Goal: Check status: Check status

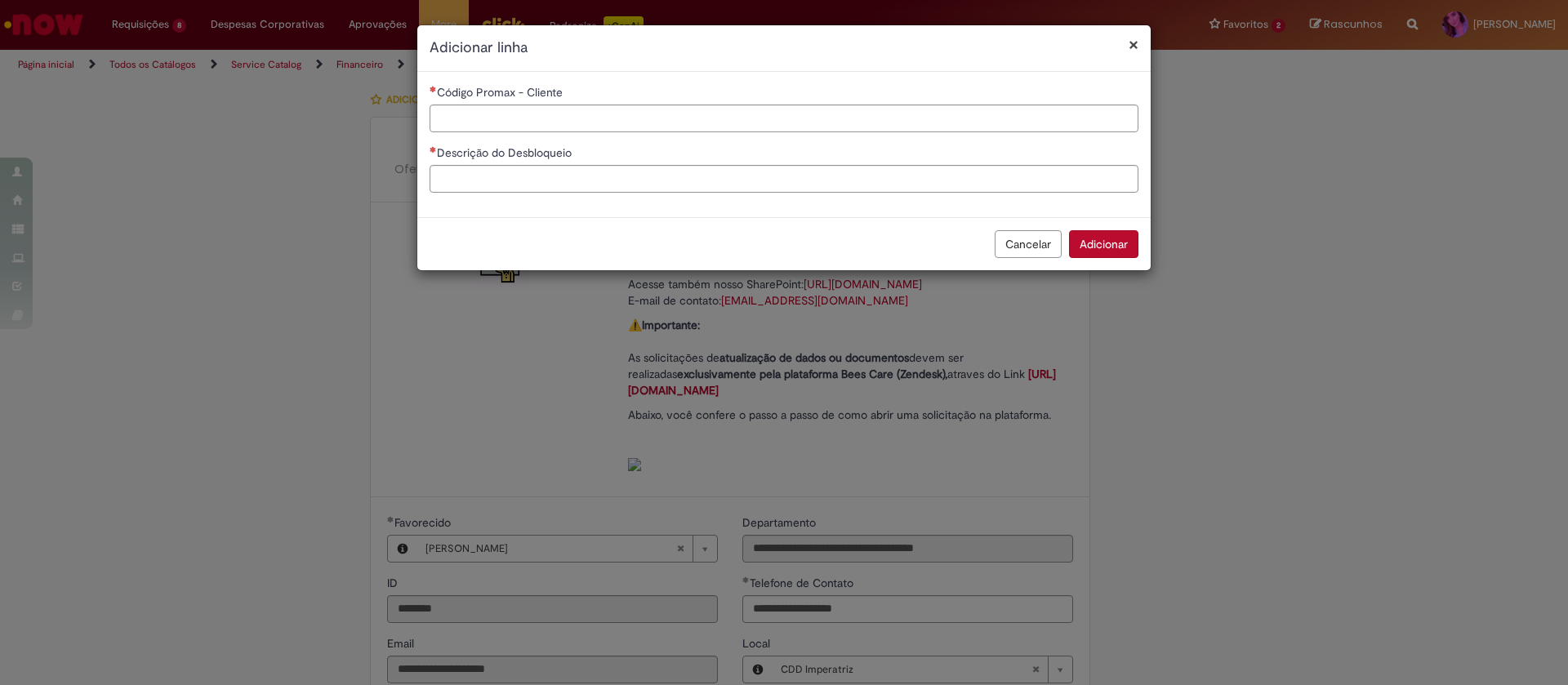
select select "**********"
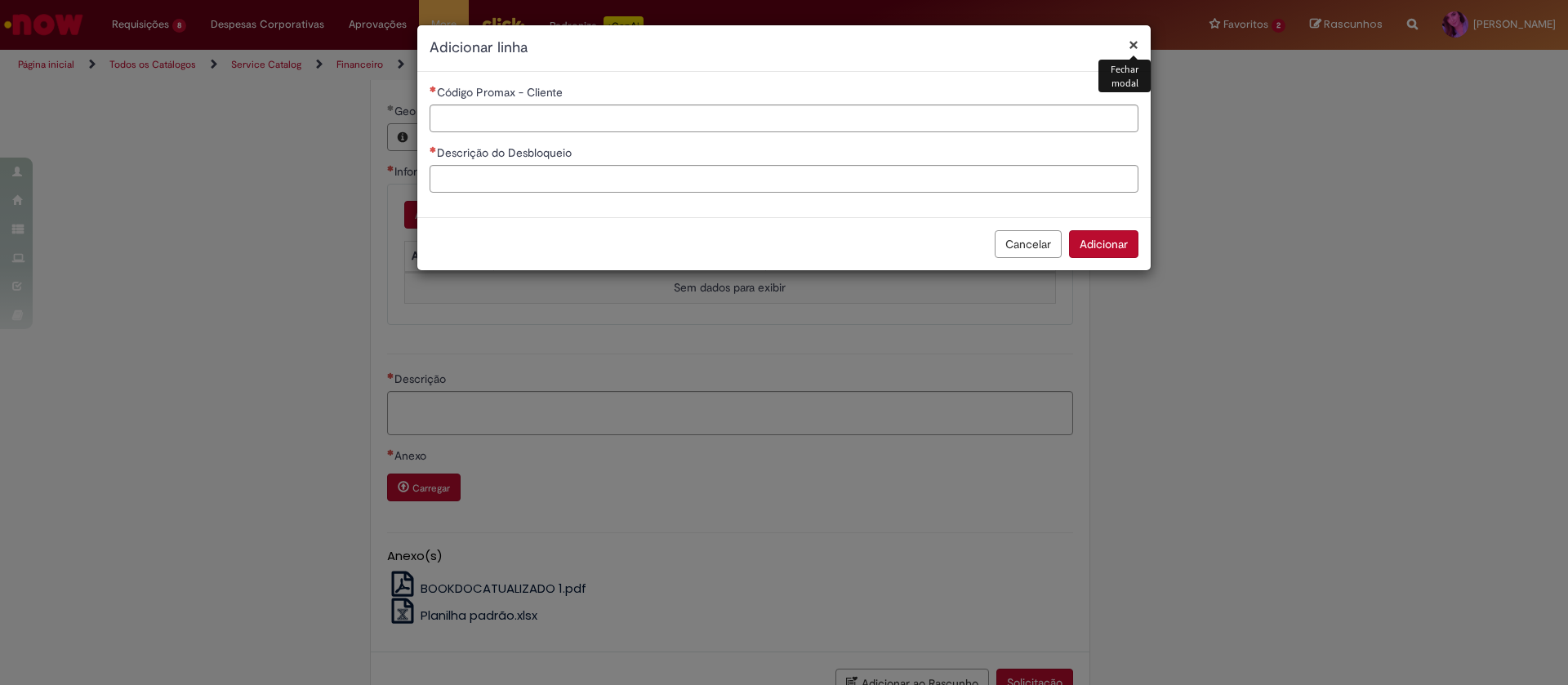
click at [1132, 44] on button "×" at bounding box center [1133, 45] width 10 height 17
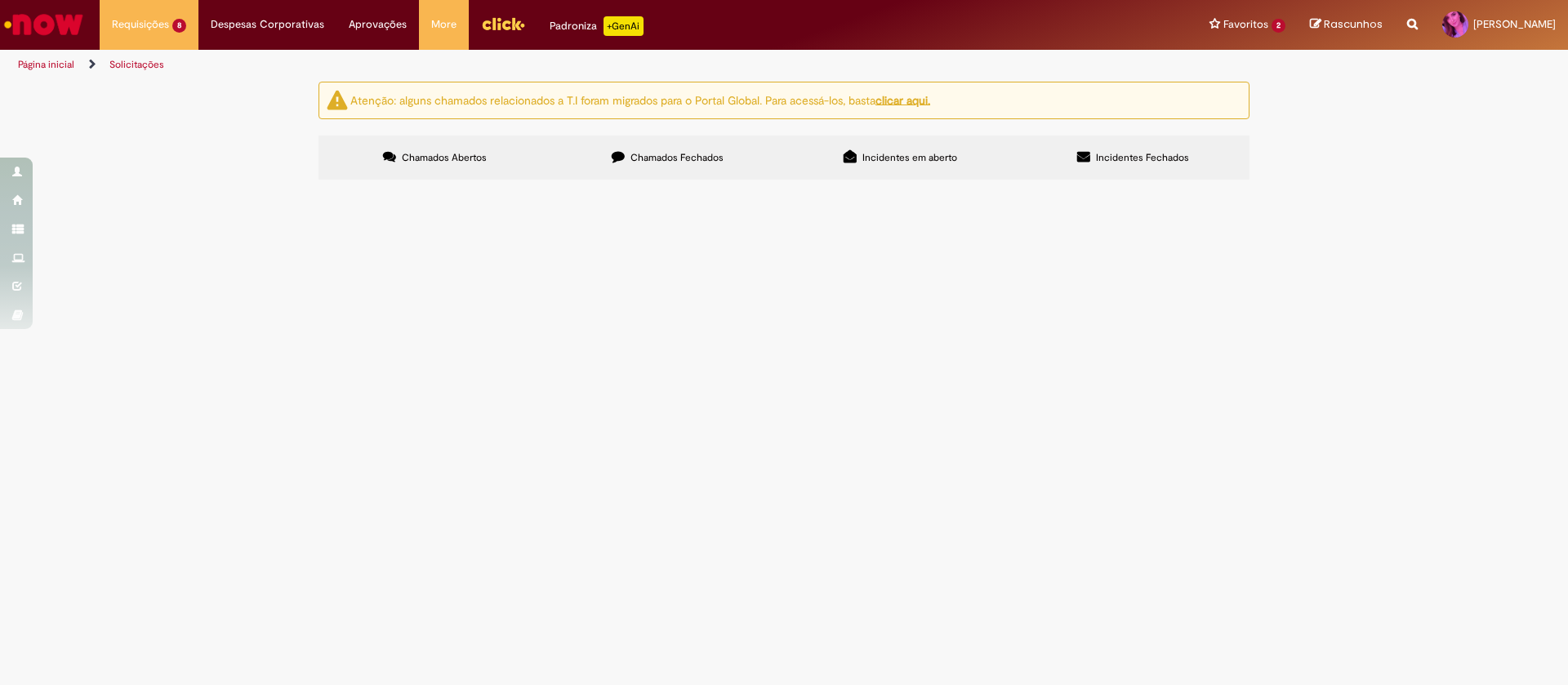
click at [0, 0] on span "Boa tarde! Solicito desbloqueio de PDV 43349." at bounding box center [0, 0] width 0 height 0
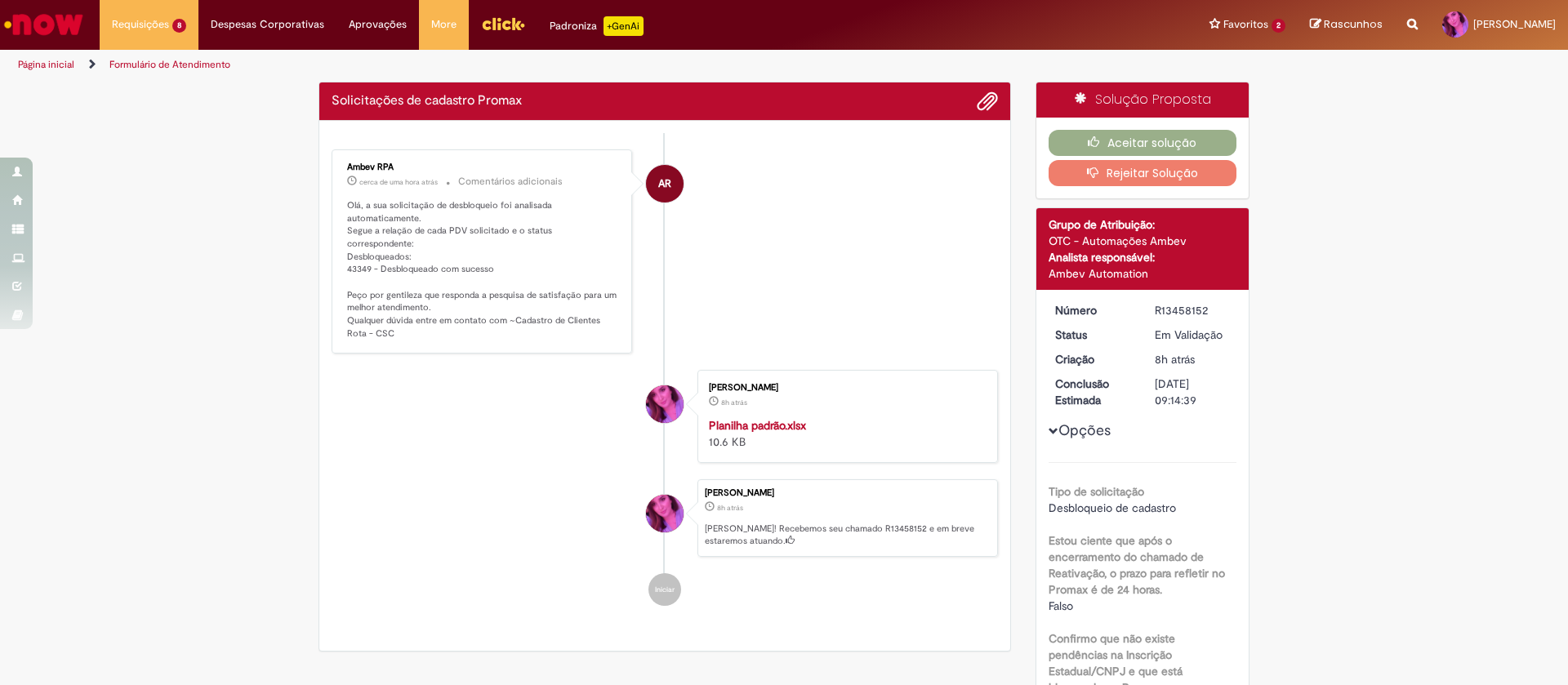
drag, startPoint x: 440, startPoint y: 261, endPoint x: 541, endPoint y: 259, distance: 101.0
click at [541, 259] on div "Ambev RPA cerca de uma hora atrás cerca de uma hora atrás Comentários adicionai…" at bounding box center [482, 251] width 291 height 194
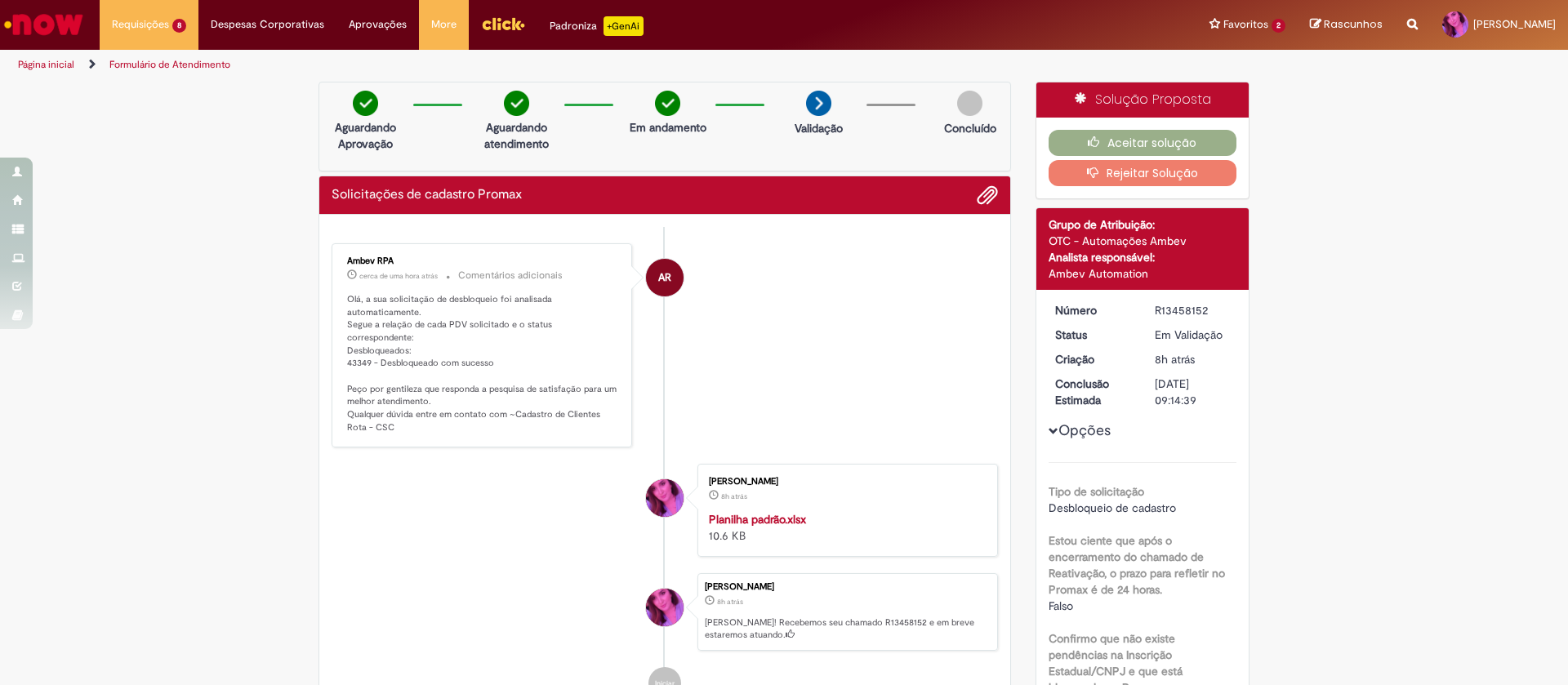
click at [454, 324] on p "Olá, a sua solicitação de desbloqueio foi analisada automaticamente. Segue a re…" at bounding box center [483, 363] width 272 height 142
